Goal: Find specific page/section: Find specific page/section

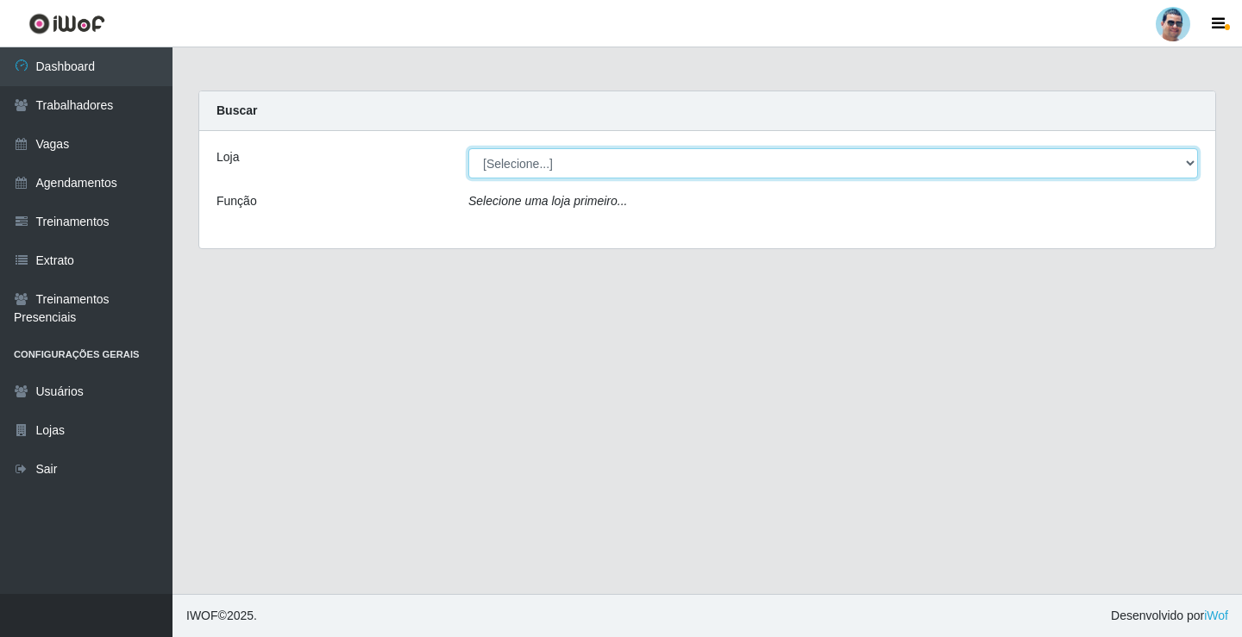
click at [598, 160] on select "[Selecione...] Mercadinho Extrabom" at bounding box center [833, 163] width 730 height 30
click at [588, 171] on select "[Selecione...] Mercadinho Extrabom" at bounding box center [833, 163] width 730 height 30
click at [502, 156] on select "[Selecione...] Mercadinho Extrabom" at bounding box center [833, 163] width 730 height 30
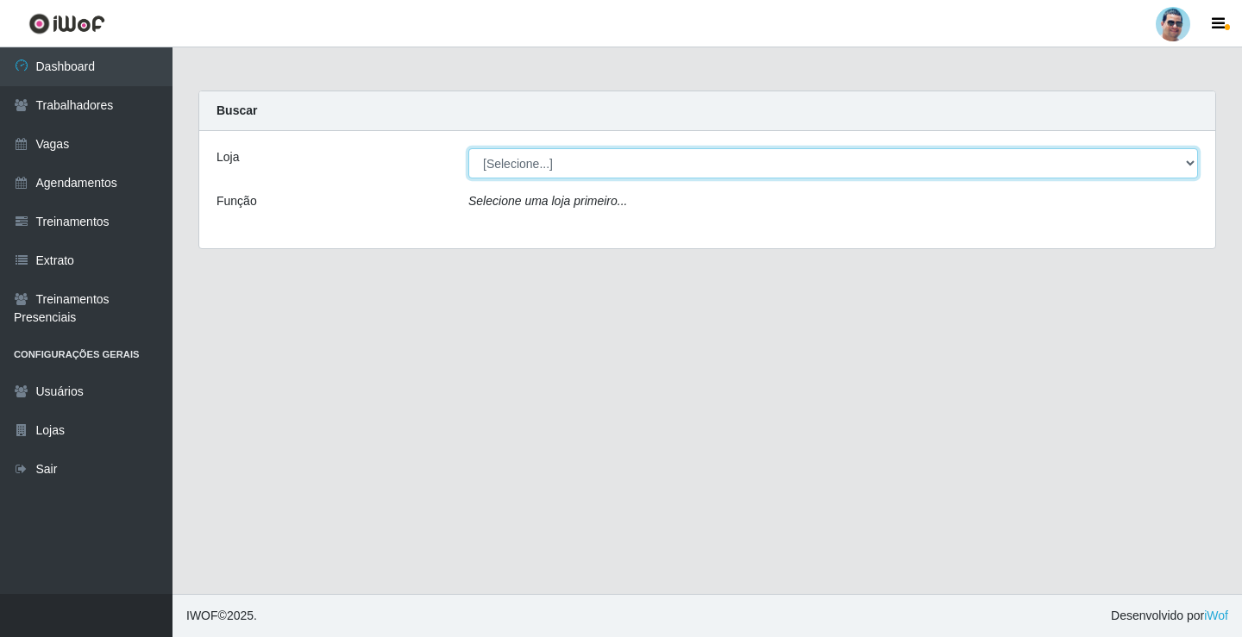
select select "175"
click at [468, 148] on select "[Selecione...] Mercadinho Extrabom" at bounding box center [833, 163] width 730 height 30
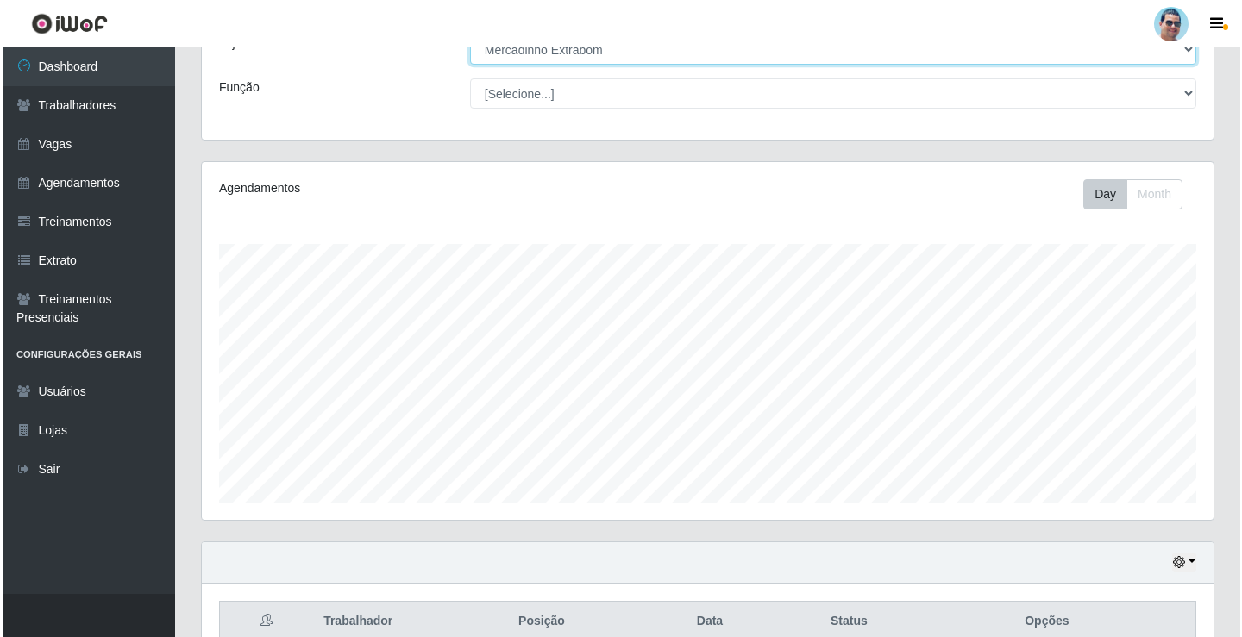
scroll to position [431, 0]
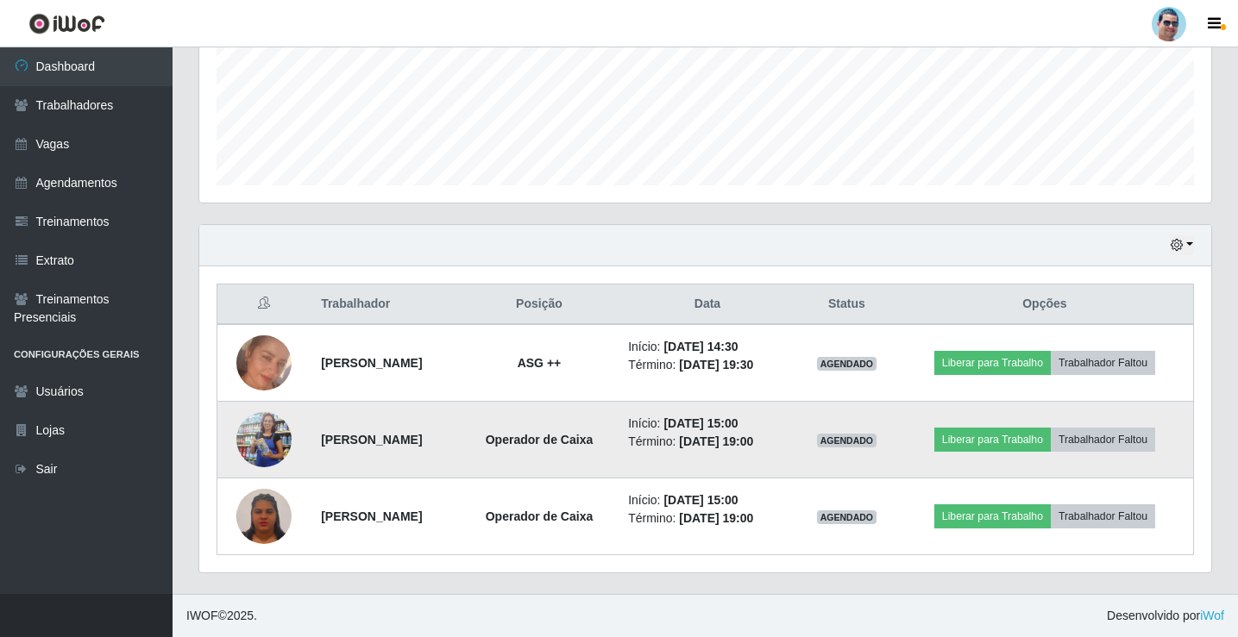
click at [260, 430] on img at bounding box center [263, 440] width 55 height 126
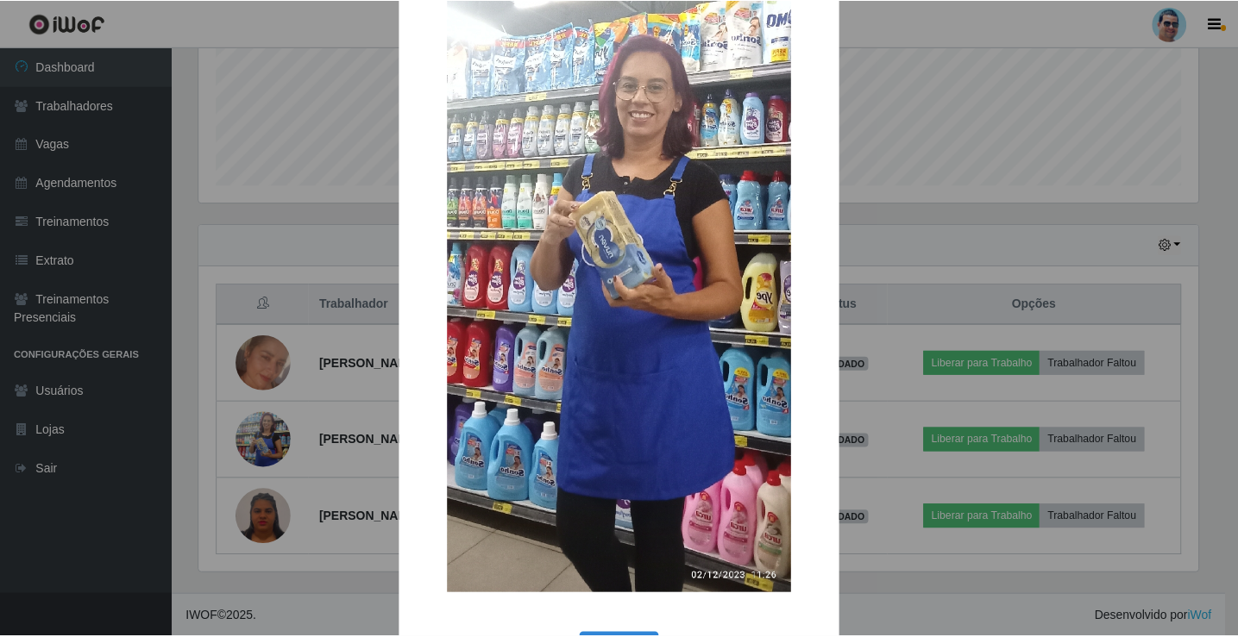
scroll to position [300, 0]
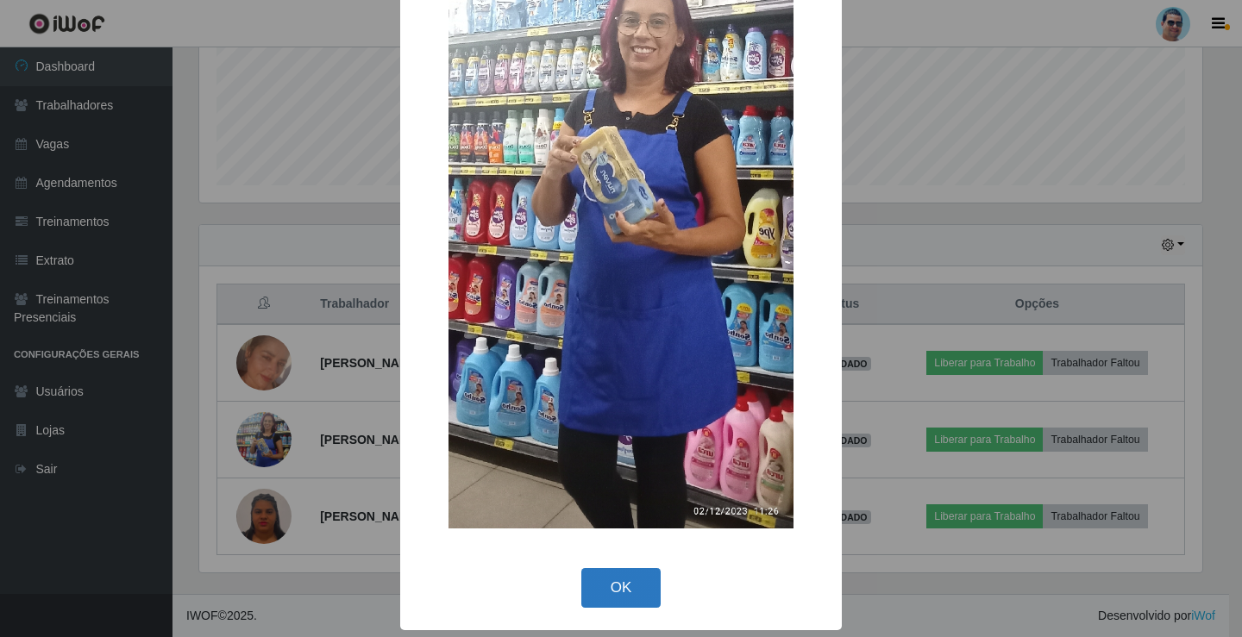
click at [643, 593] on button "OK" at bounding box center [621, 588] width 80 height 41
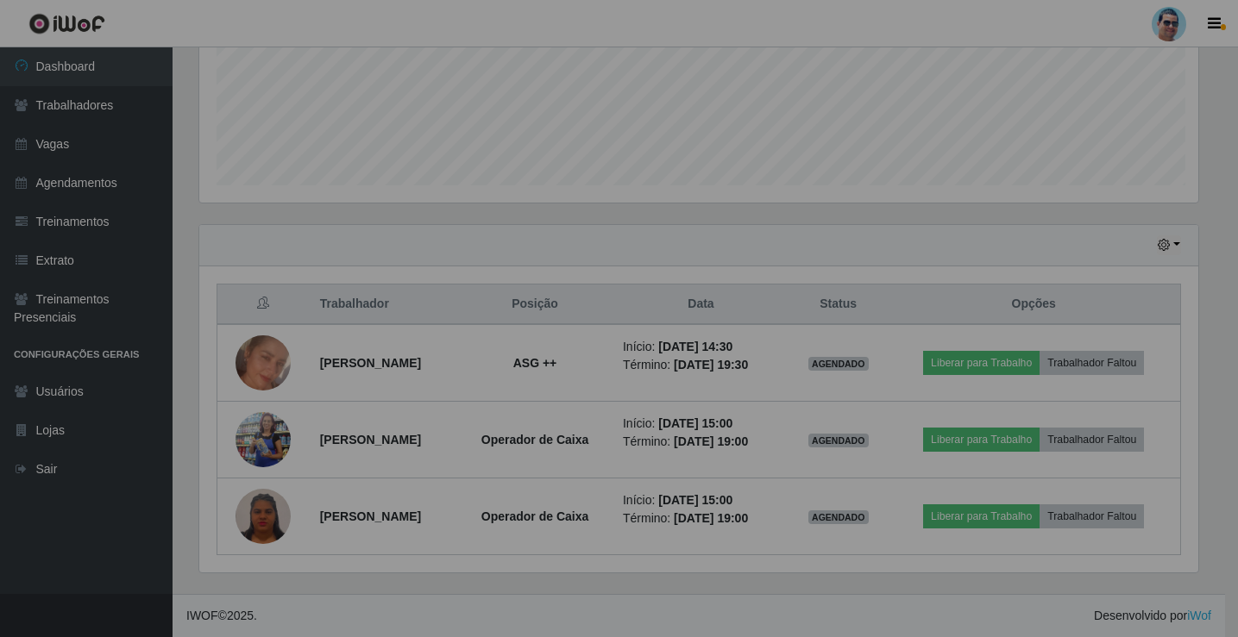
scroll to position [358, 1012]
